Goal: Task Accomplishment & Management: Complete application form

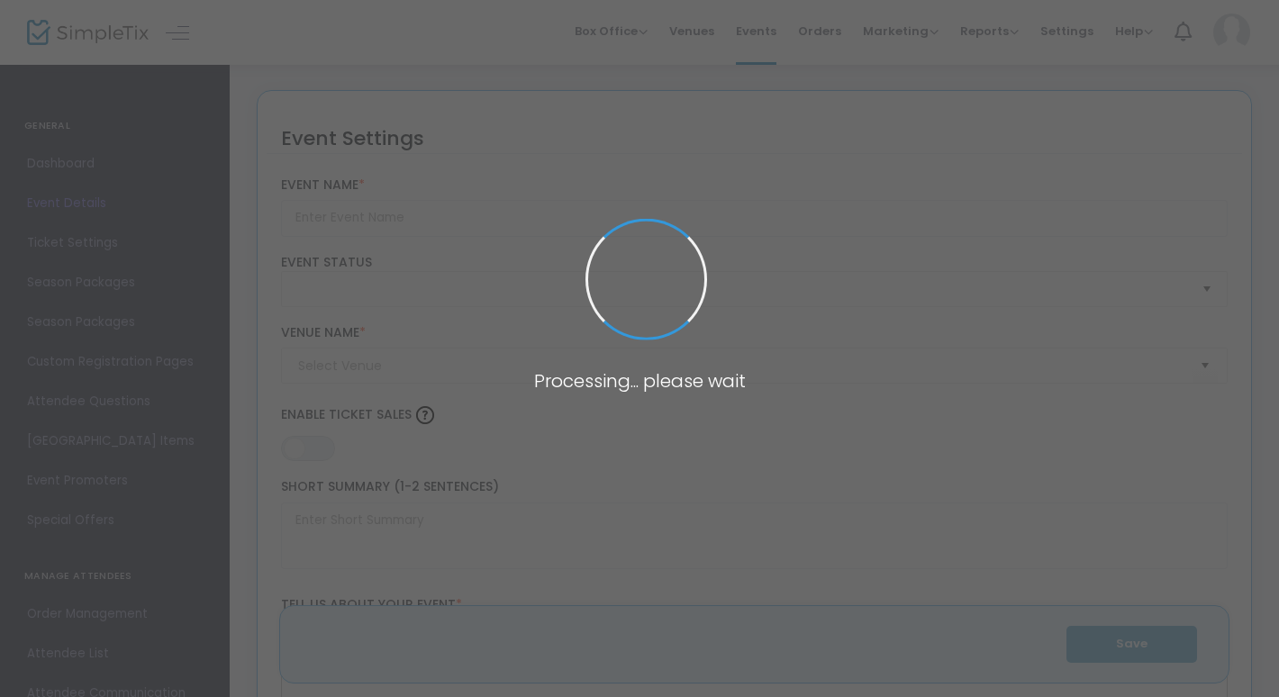
type input "Plant Night!"
type textarea "Stressed about finals?Come relax with us!"
type input "Buy Tickets"
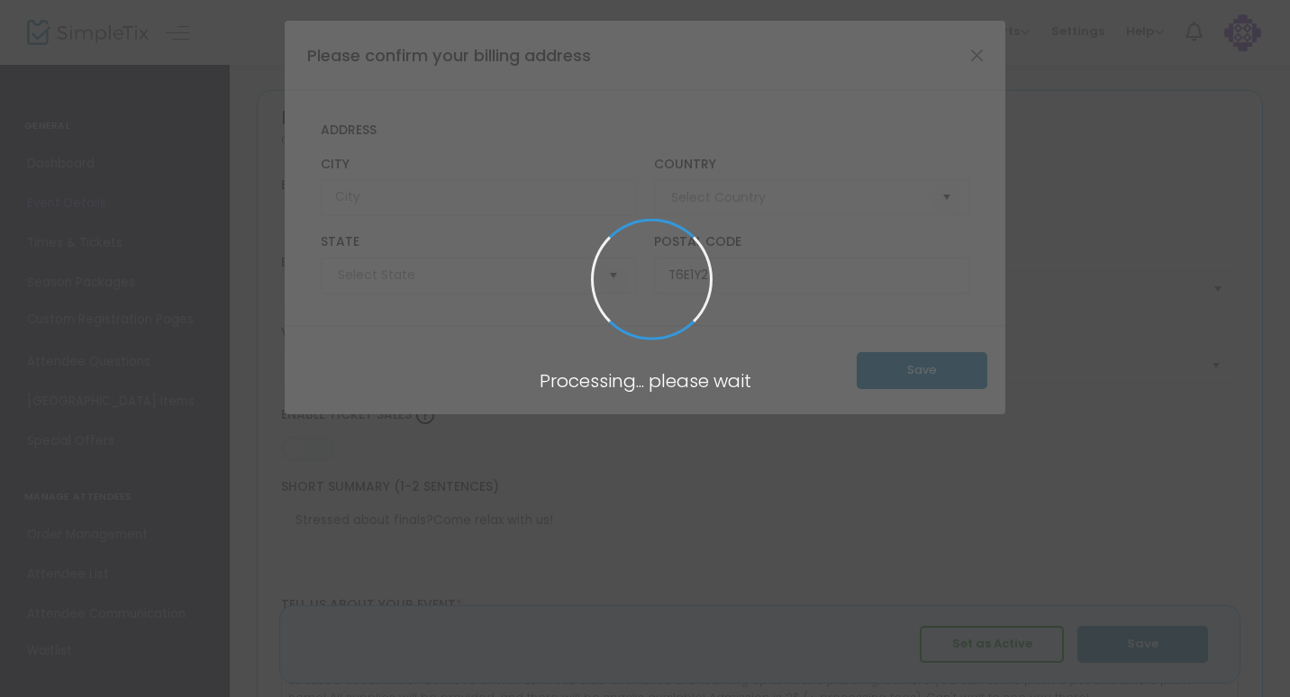
type input "ETLC Solarium"
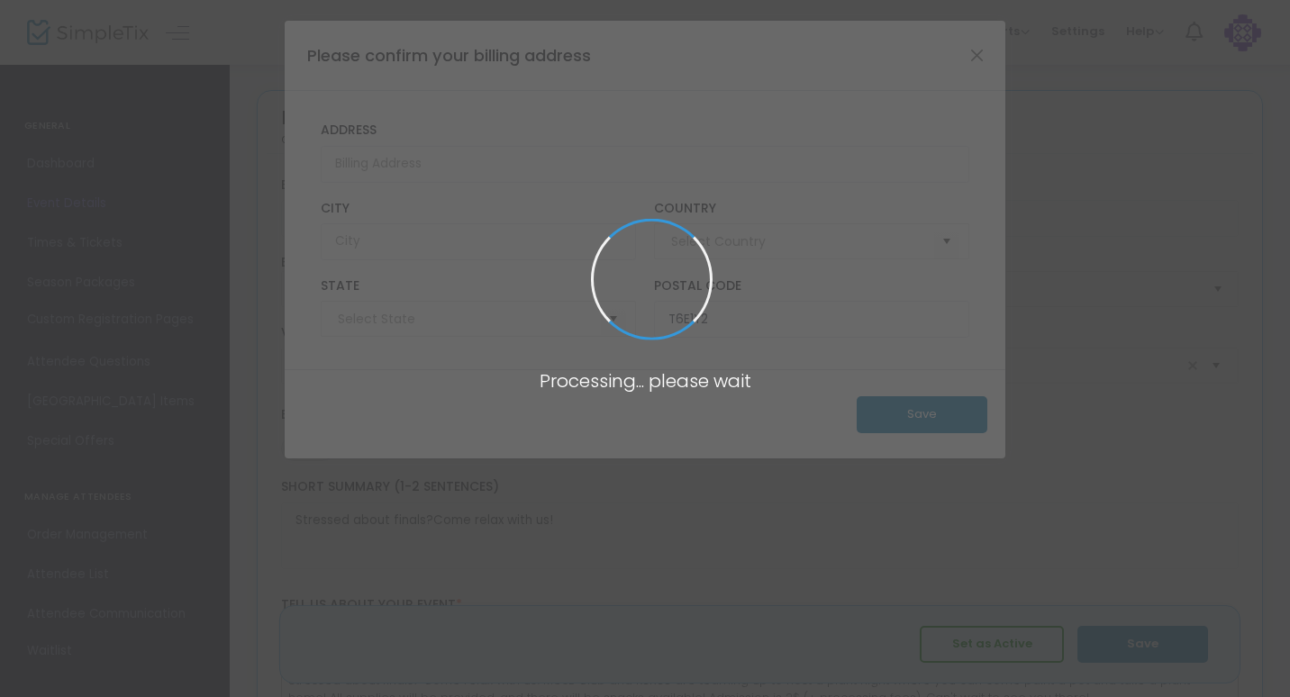
type input "[GEOGRAPHIC_DATA]"
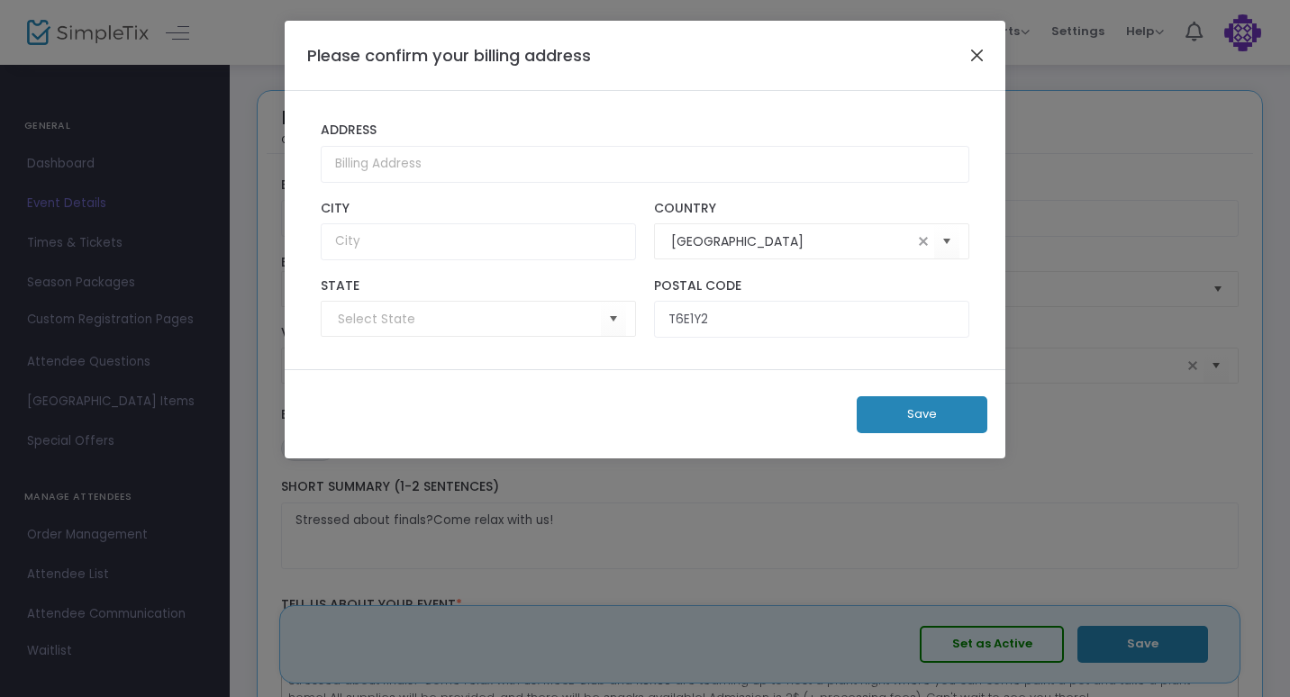
click at [984, 49] on button "Close" at bounding box center [976, 54] width 23 height 23
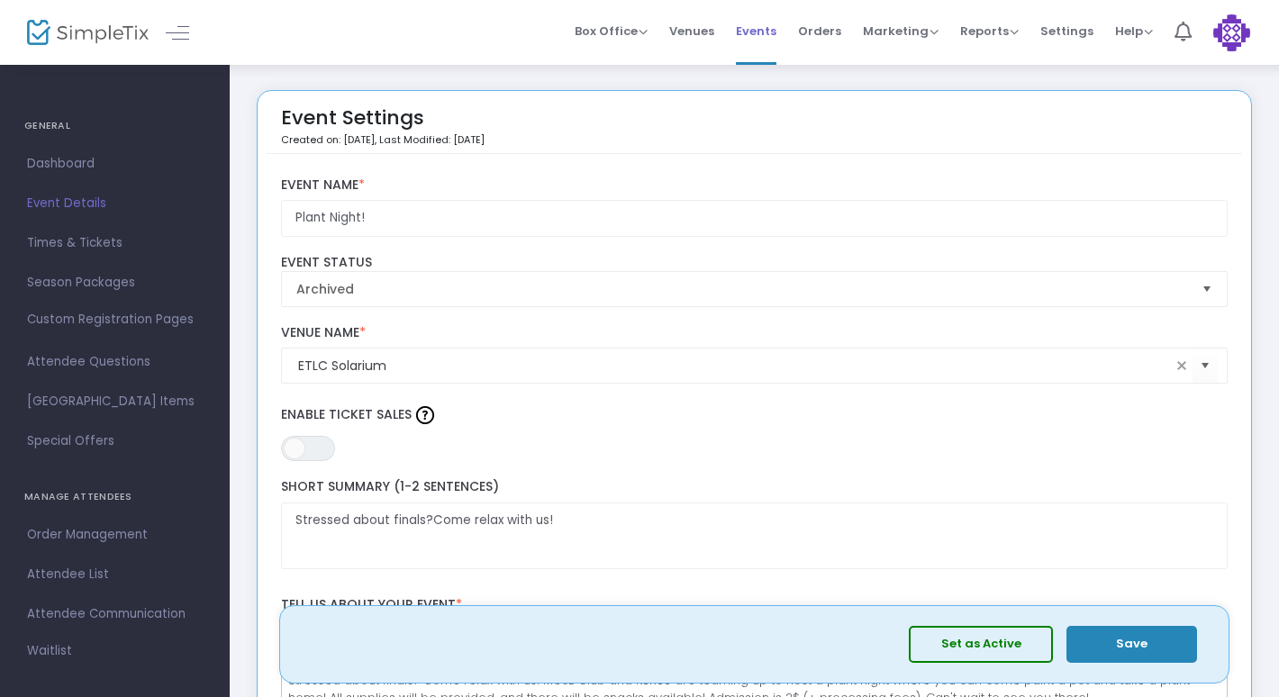
click at [759, 37] on span "Events" at bounding box center [756, 31] width 41 height 46
